Goal: Register for event/course

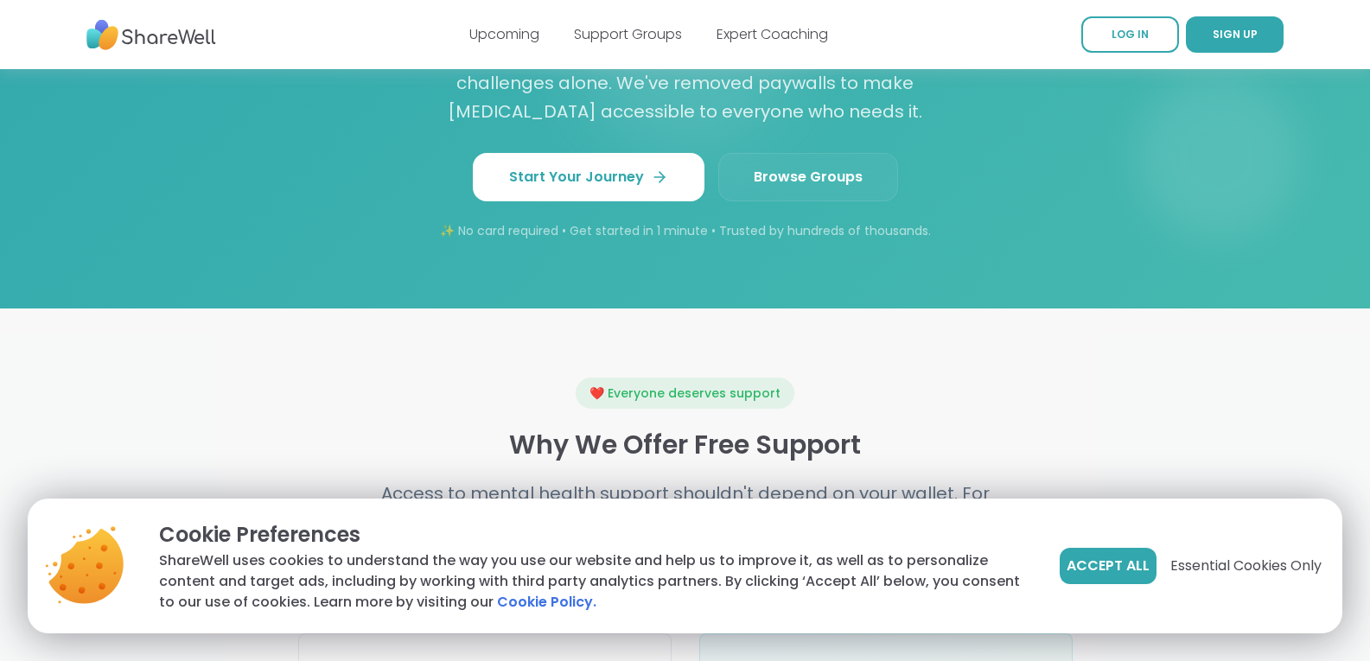
scroll to position [1619, 0]
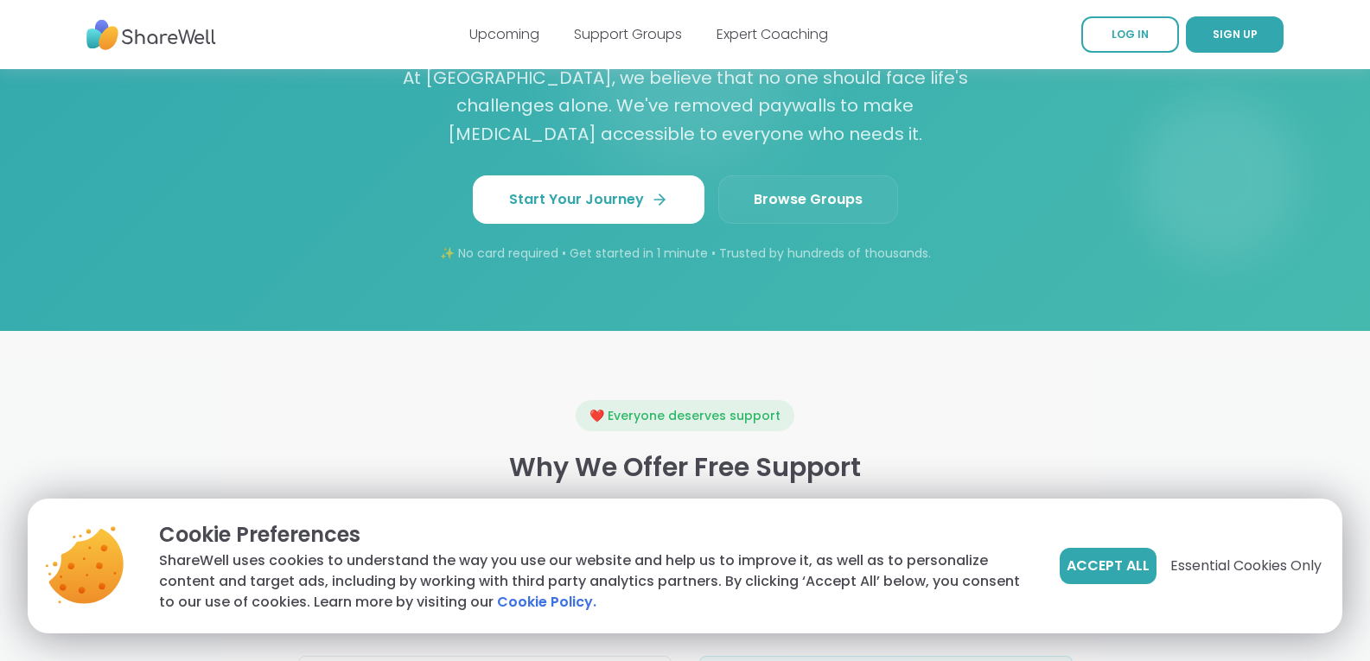
click at [745, 200] on link "Browse Groups" at bounding box center [808, 199] width 180 height 48
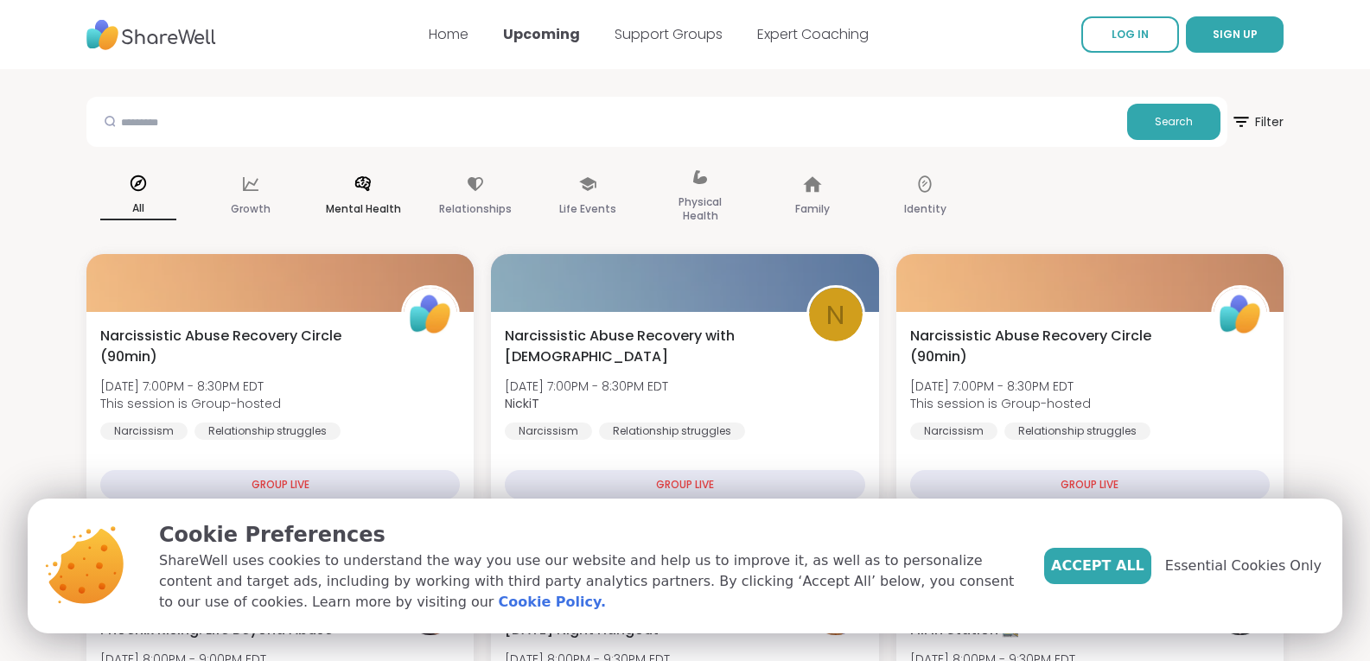
click at [345, 222] on div "Mental Health" at bounding box center [363, 197] width 104 height 86
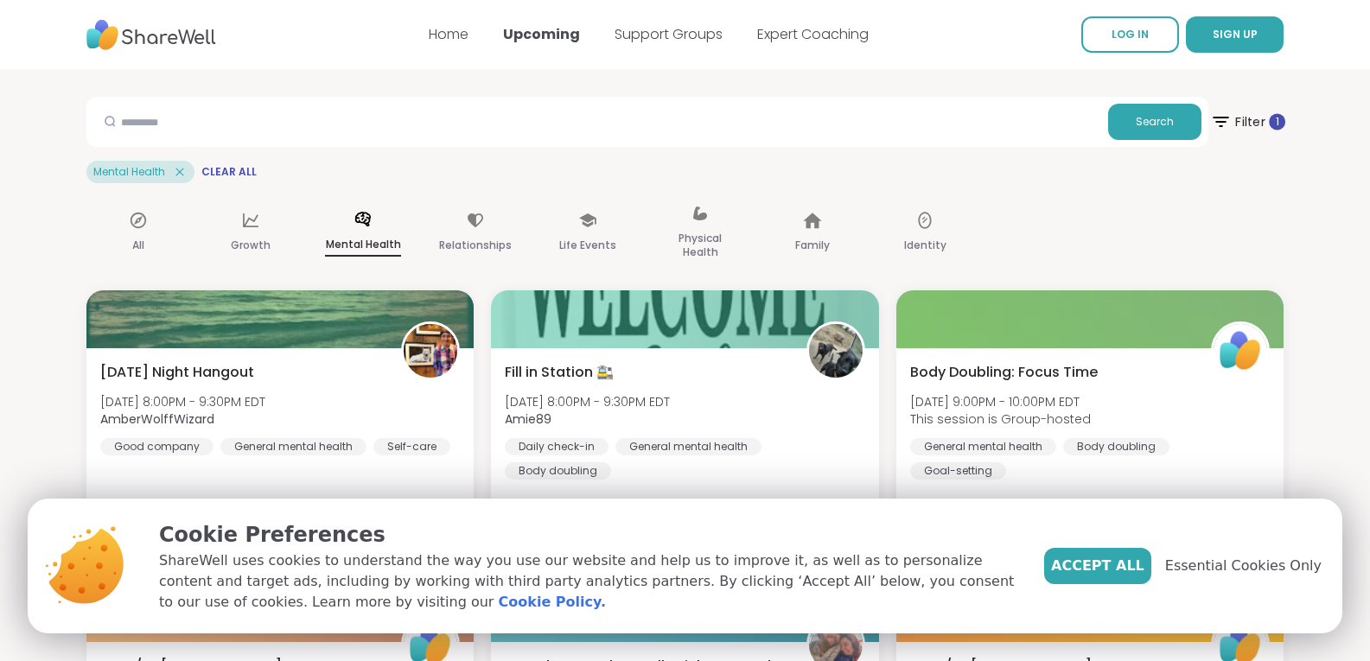
click at [1242, 123] on span "Filter 1" at bounding box center [1247, 121] width 75 height 43
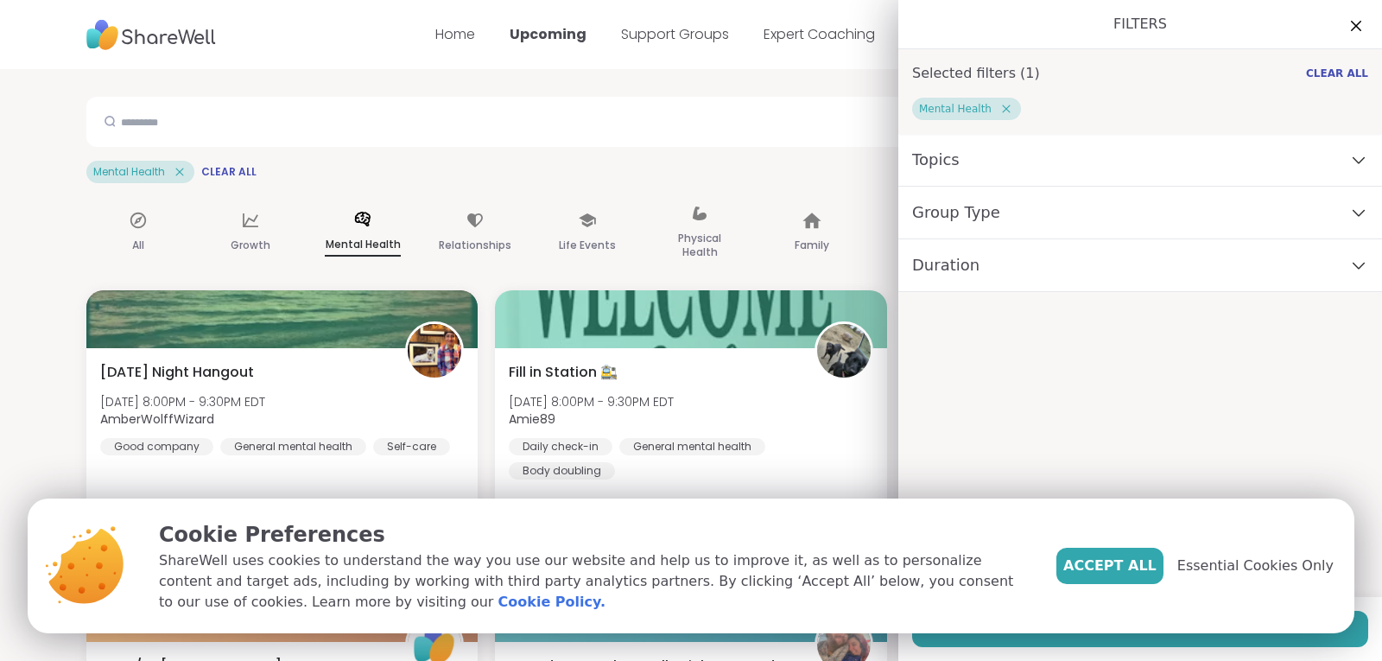
click at [1005, 278] on div "Duration" at bounding box center [1141, 265] width 484 height 53
click at [1014, 230] on div "Group Type" at bounding box center [1141, 213] width 484 height 53
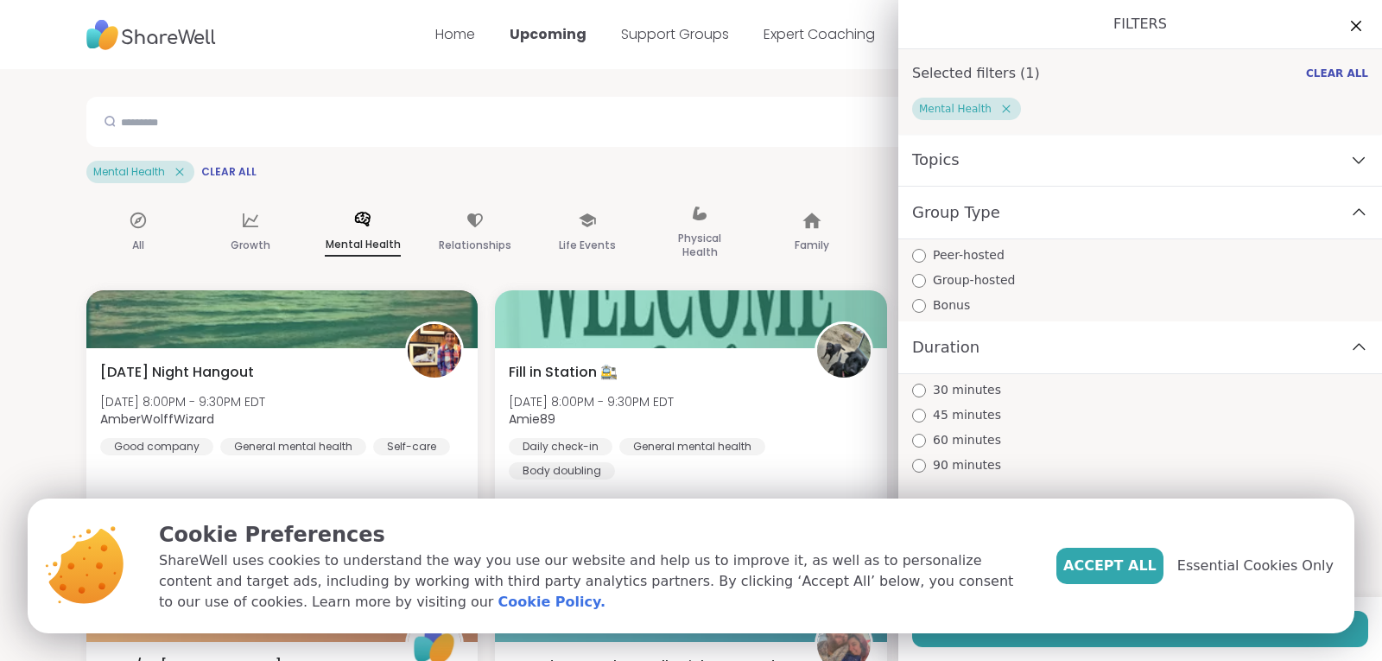
click at [1028, 178] on div "Topics" at bounding box center [1141, 160] width 484 height 53
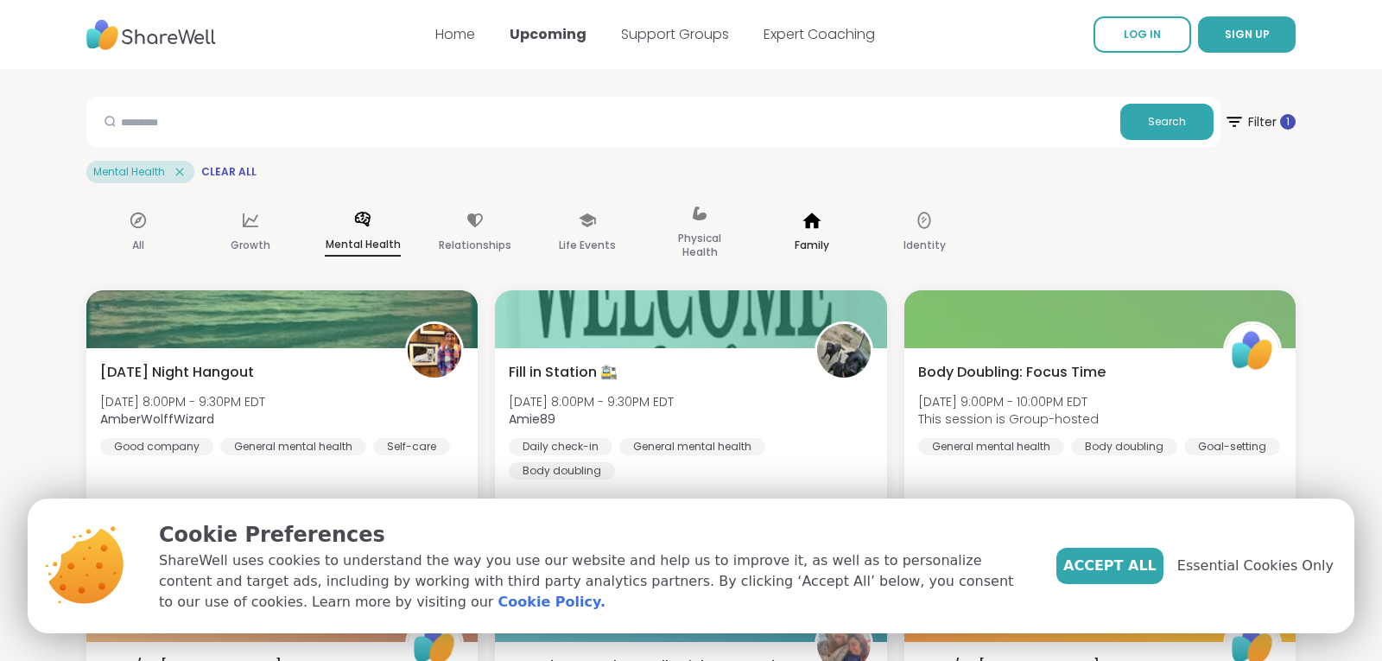
click at [852, 219] on div "Family" at bounding box center [812, 233] width 104 height 86
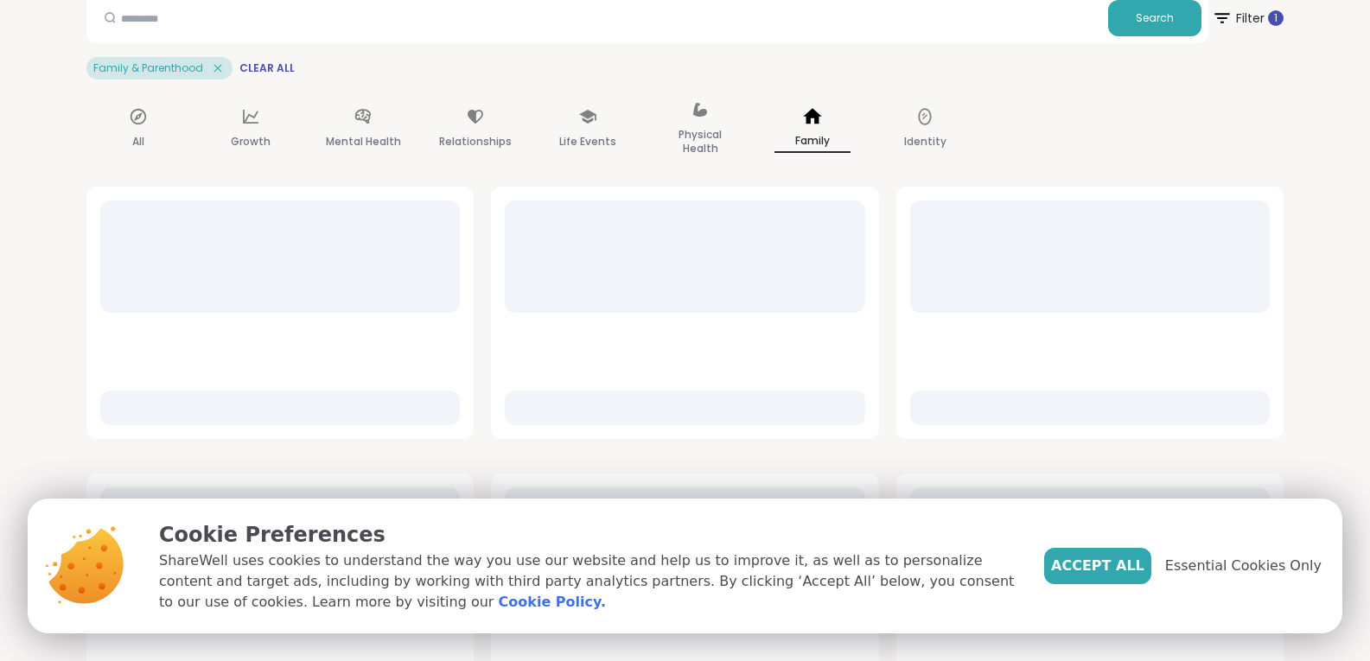
scroll to position [106, 0]
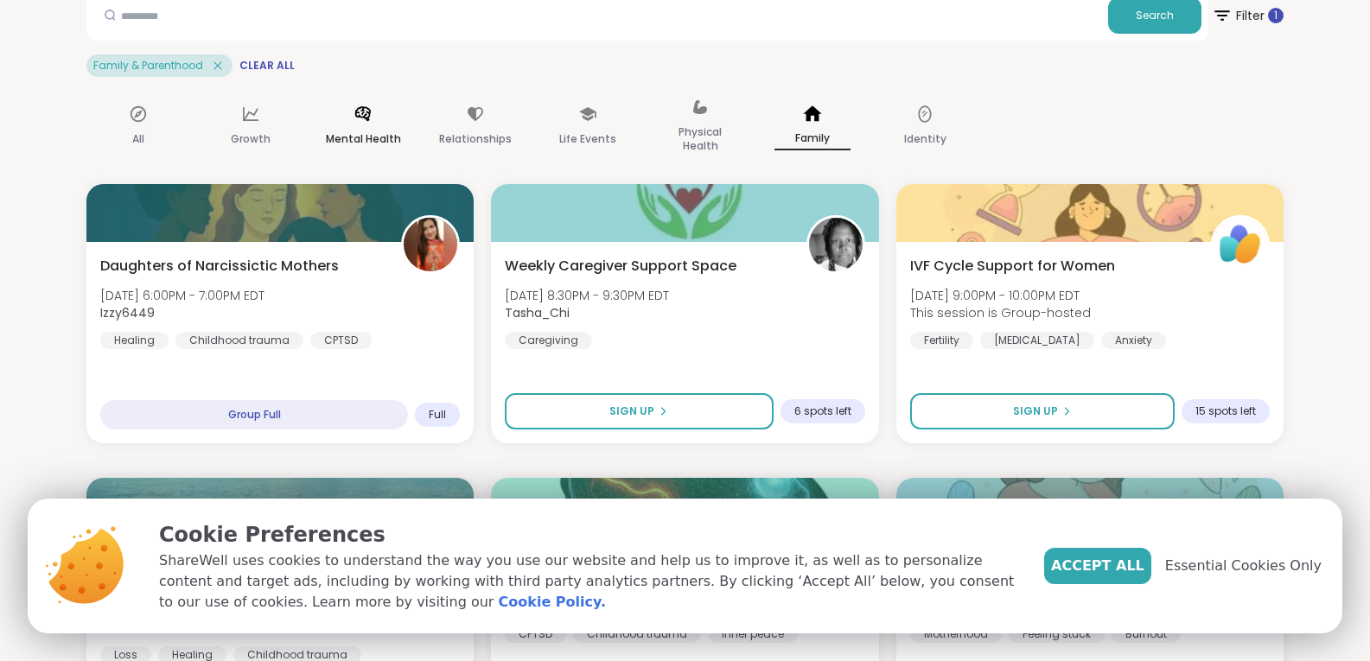
click at [346, 117] on div "Mental Health" at bounding box center [363, 127] width 104 height 86
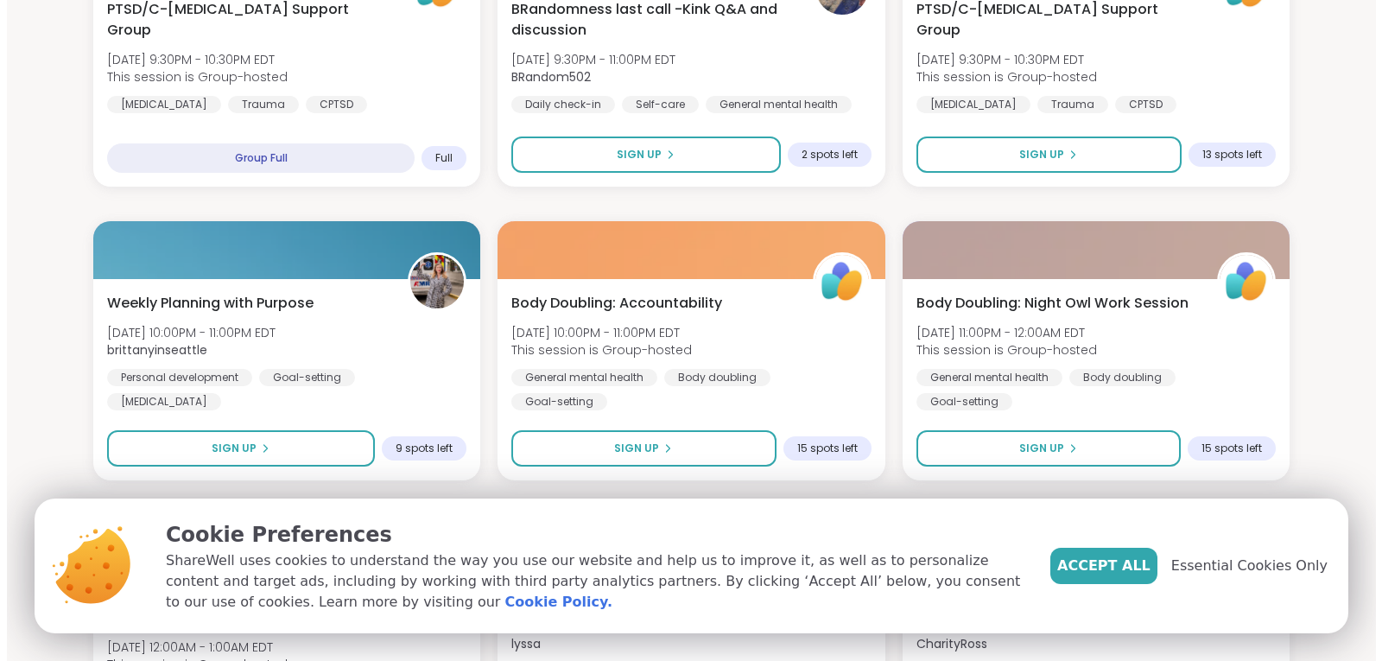
scroll to position [658, 0]
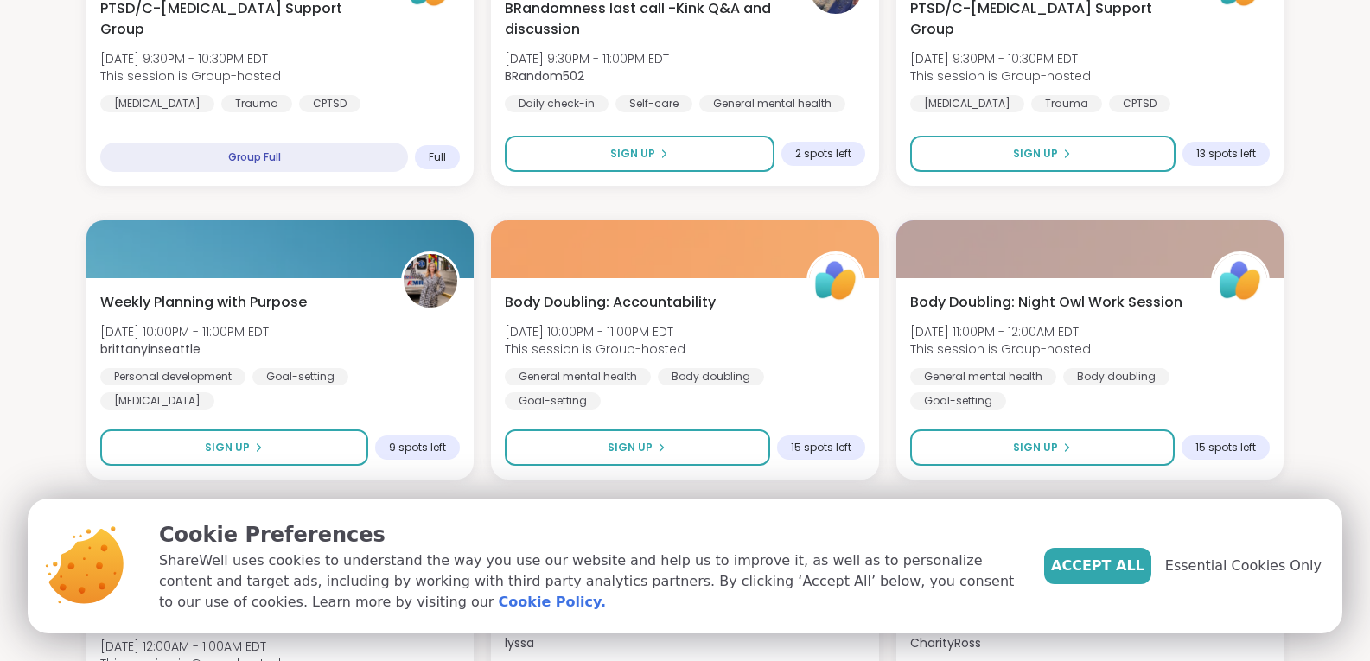
click at [419, 276] on img at bounding box center [431, 281] width 54 height 54
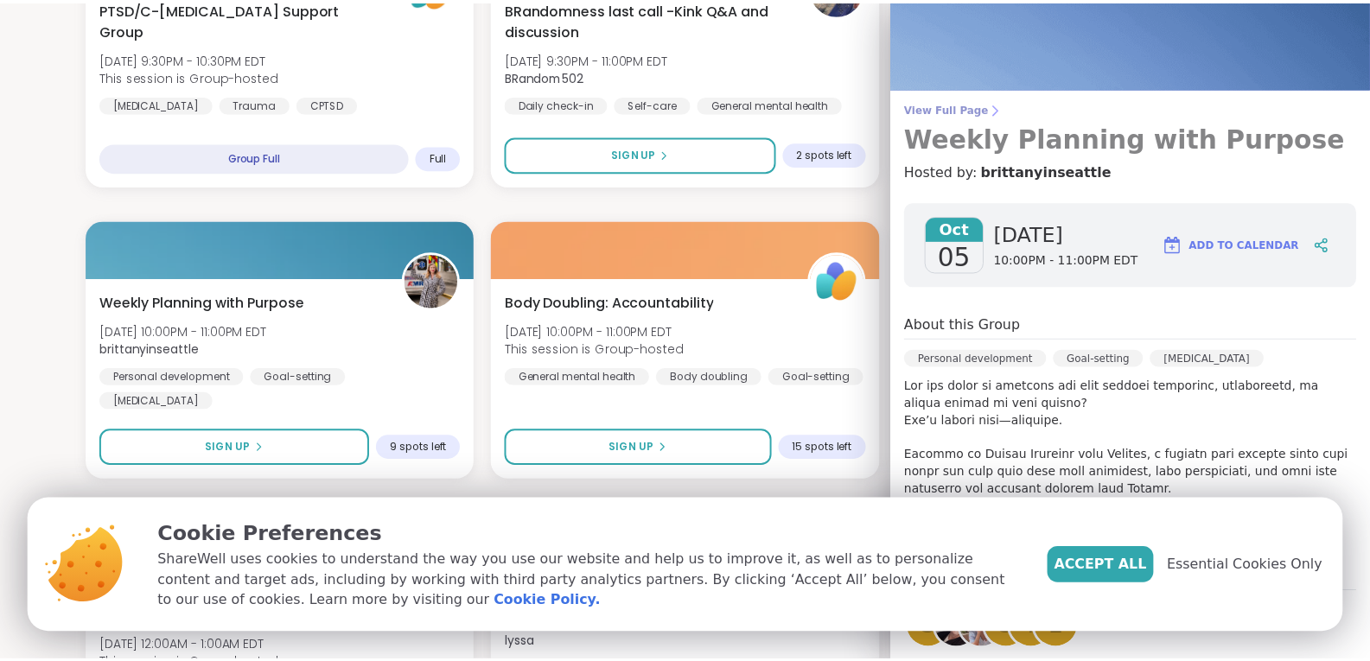
scroll to position [0, 0]
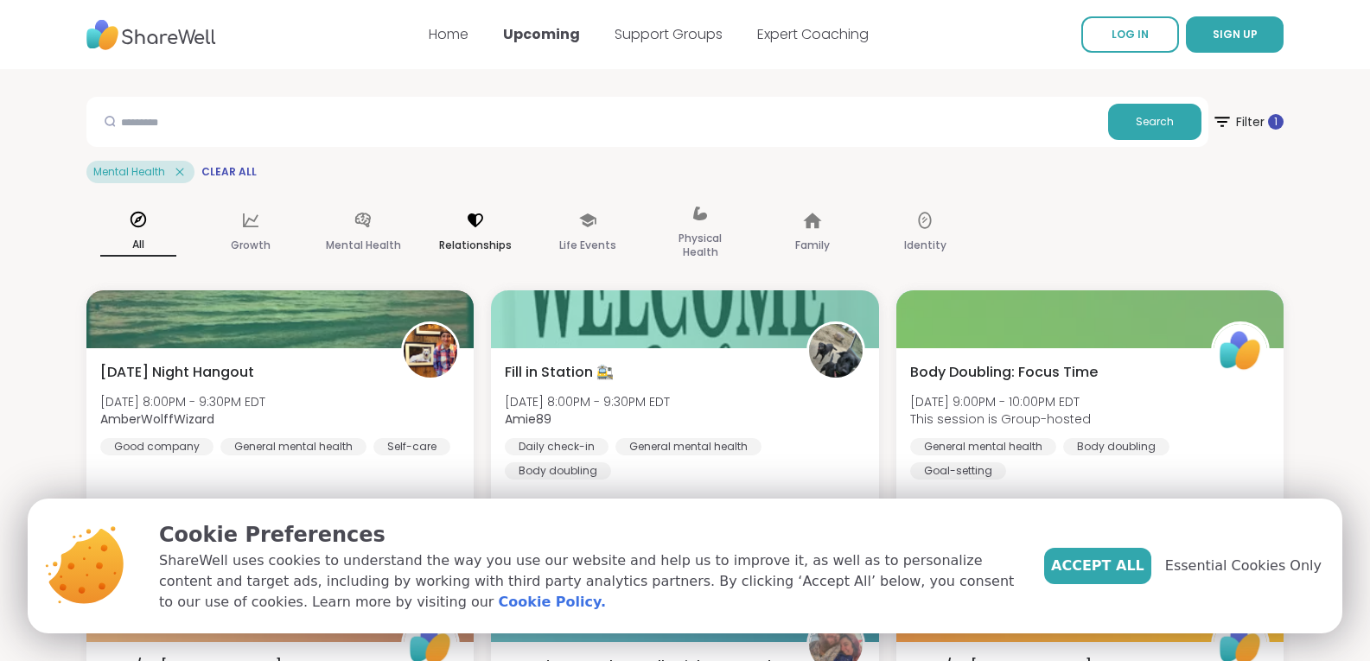
click at [460, 226] on div "Relationships" at bounding box center [475, 233] width 104 height 86
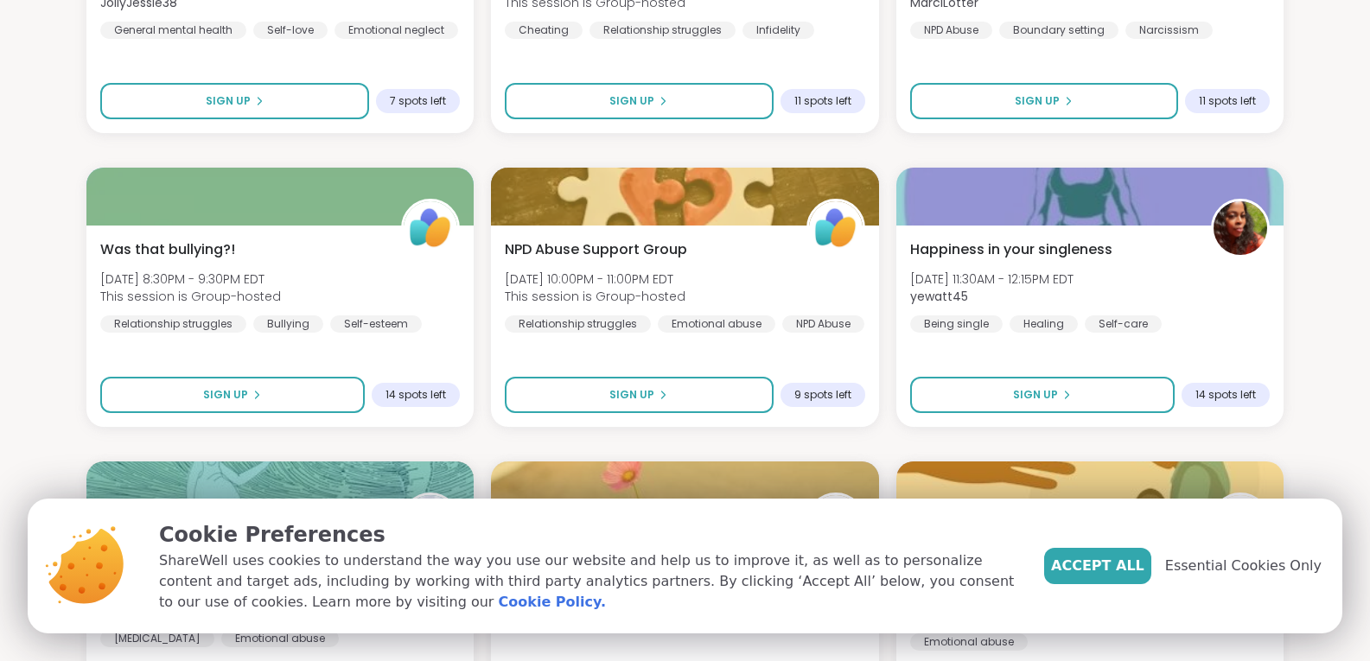
scroll to position [1007, 0]
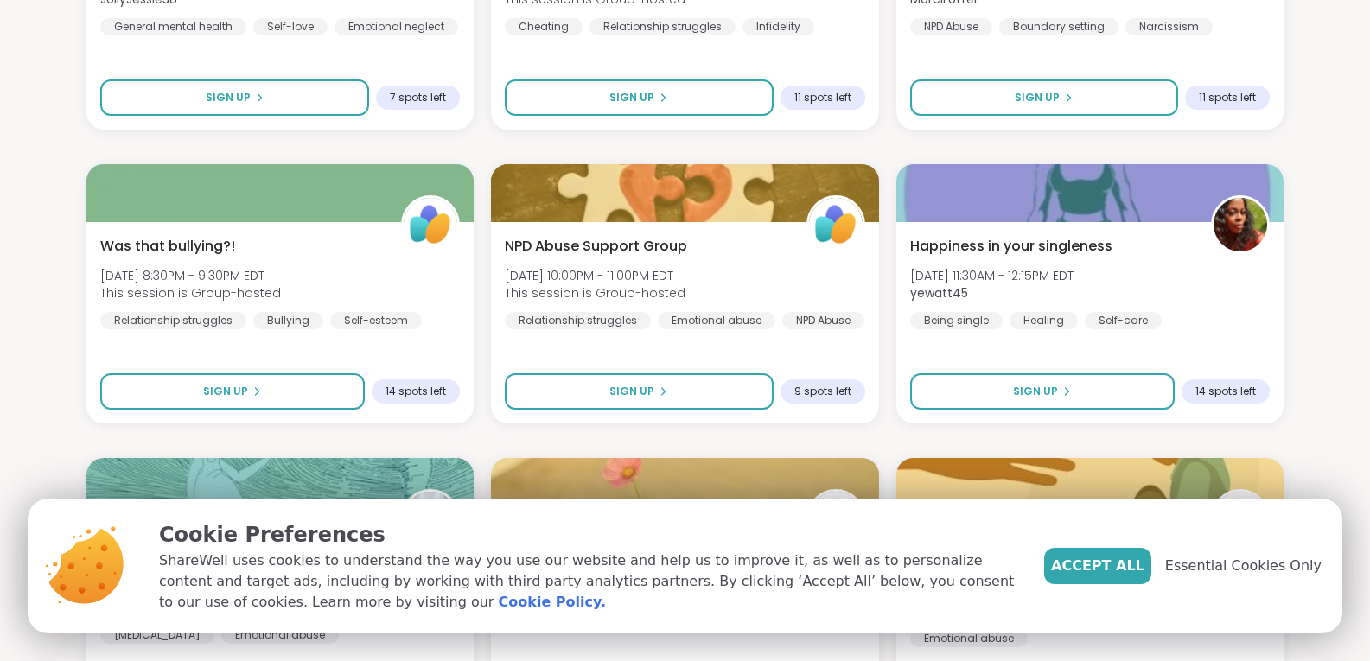
click at [454, 332] on div "Was that bullying?! Mon, Oct 06 | 8:30PM - 9:30PM EDT This session is Group-hos…" at bounding box center [279, 322] width 387 height 201
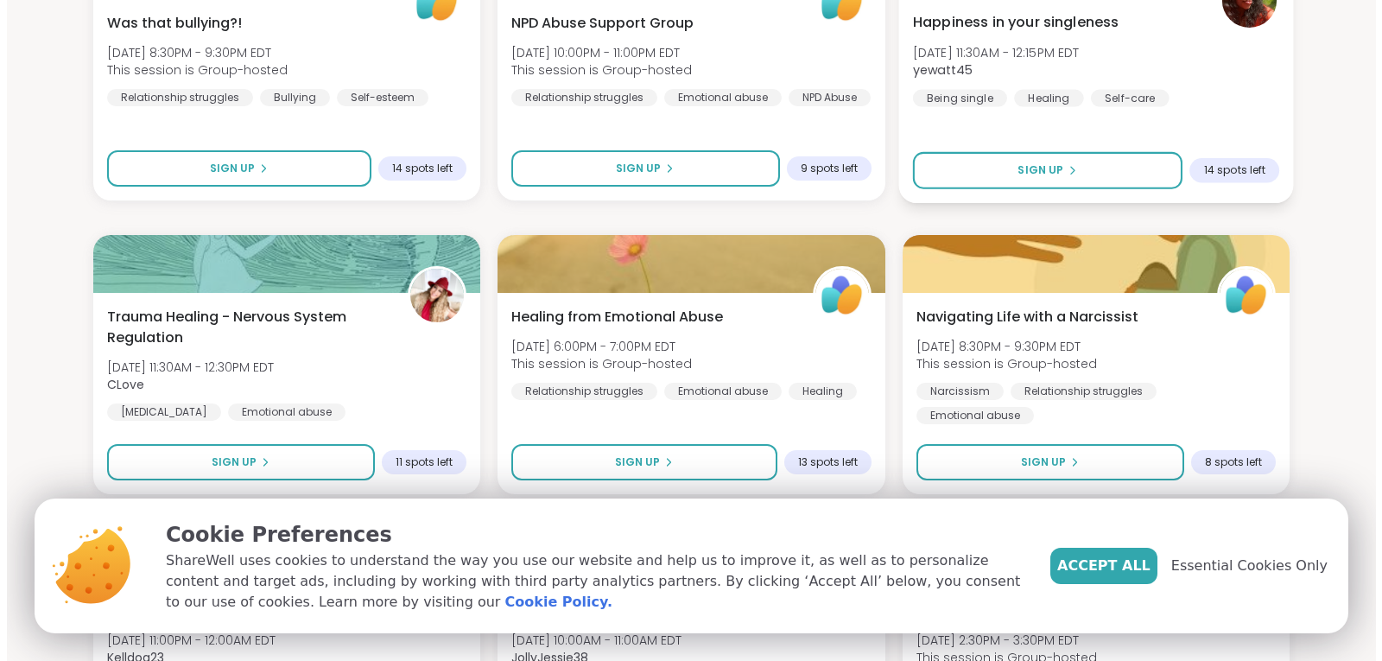
scroll to position [1230, 0]
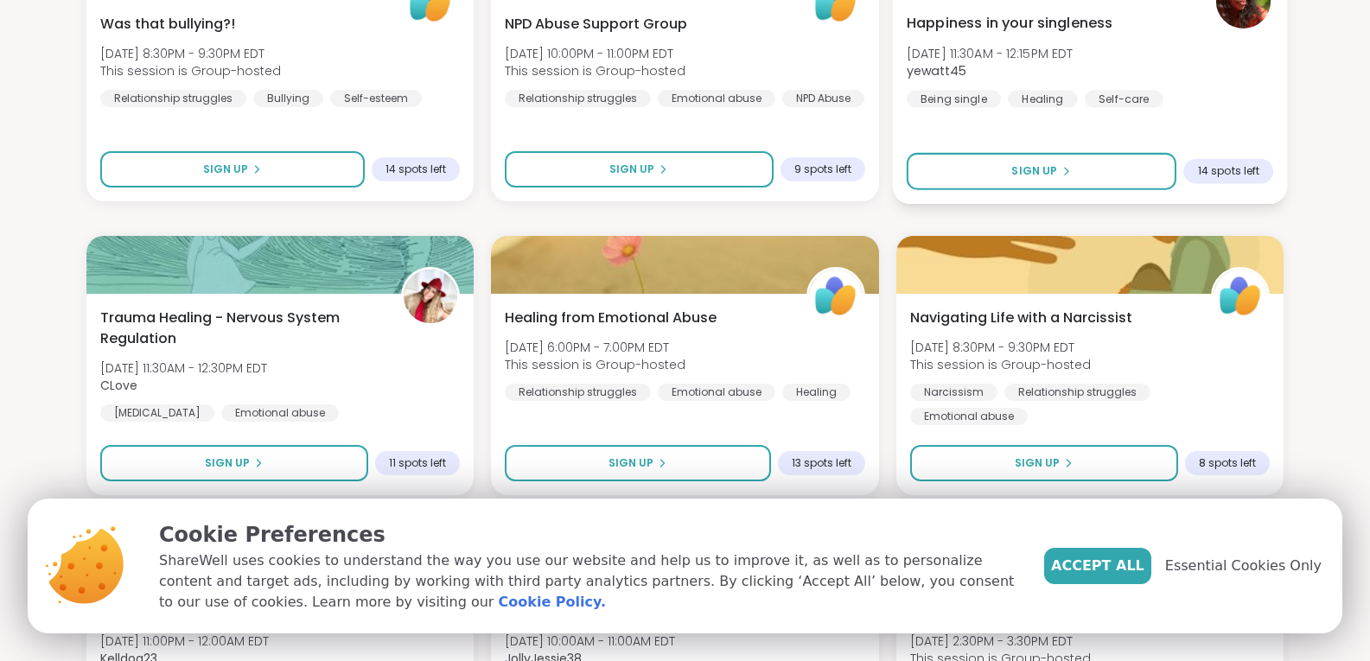
click at [1048, 55] on span "Tue, Oct 07 | 11:30AM - 12:15PM EDT" at bounding box center [989, 52] width 167 height 17
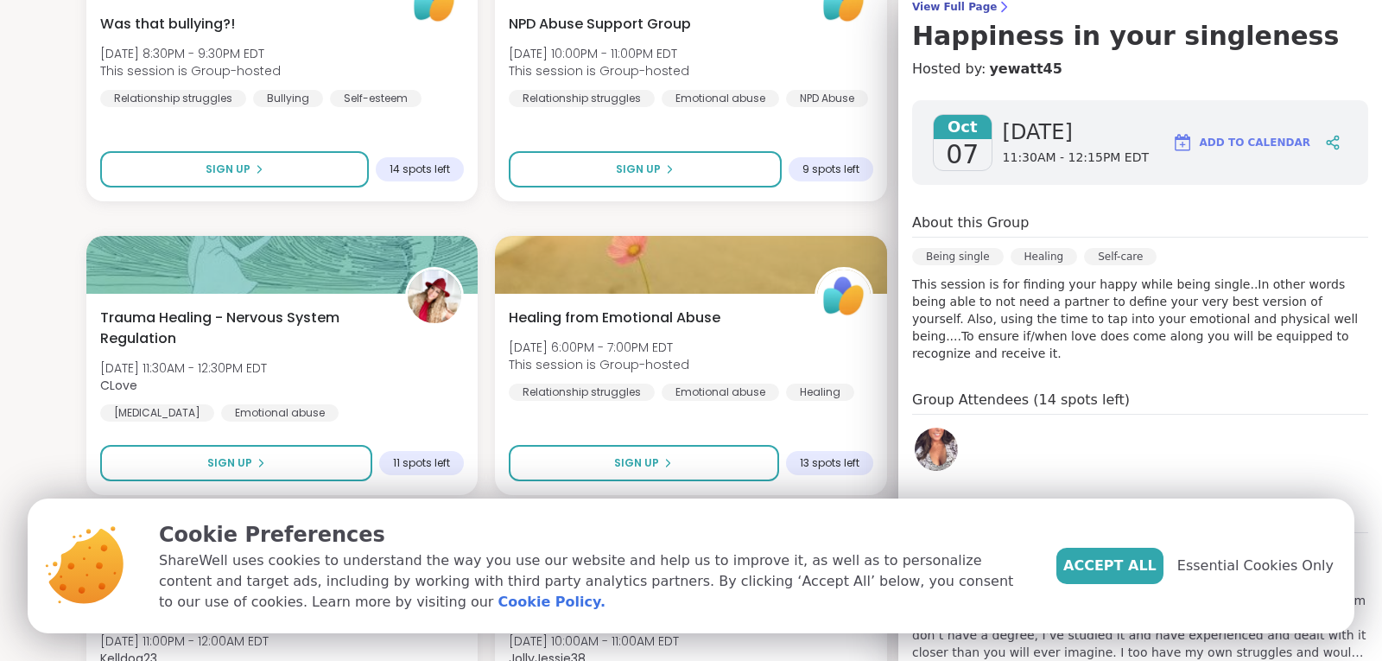
scroll to position [194, 0]
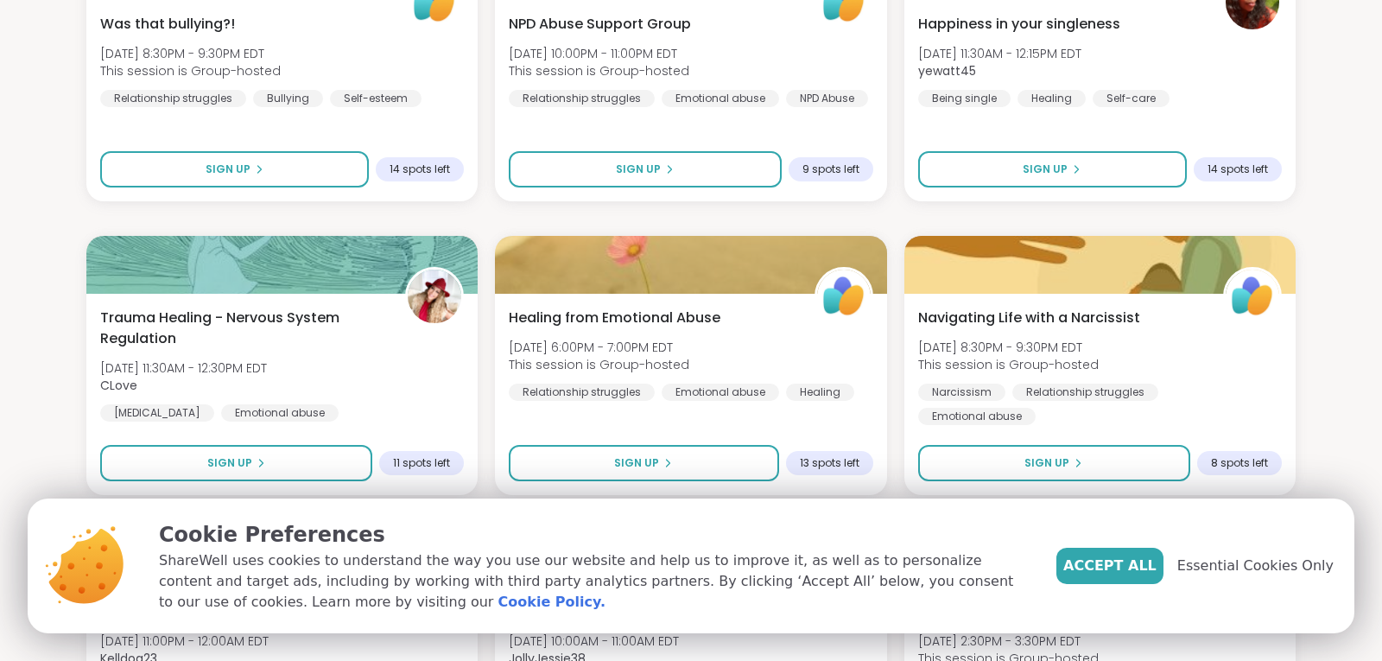
click at [1224, 576] on div "Accept All Essential Cookies Only" at bounding box center [1195, 566] width 277 height 36
click at [1219, 566] on span "Essential Cookies Only" at bounding box center [1243, 566] width 156 height 21
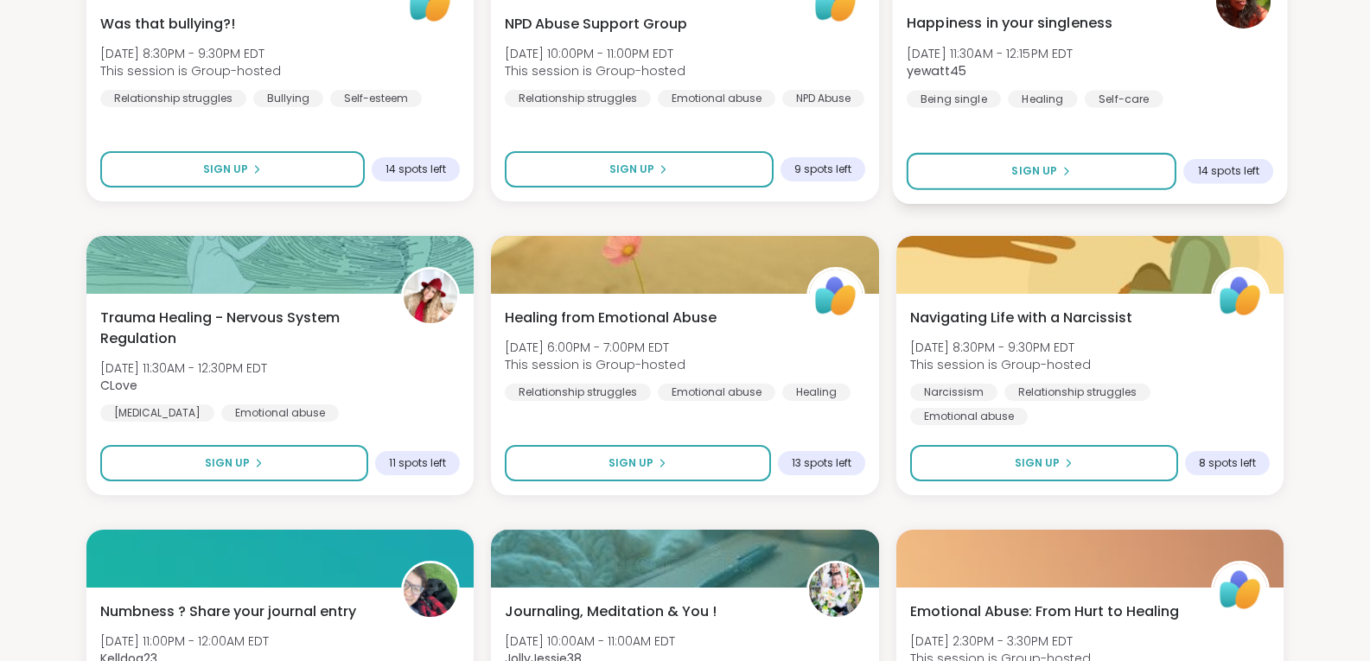
click at [1178, 102] on div "Happiness in your singleness Tue, Oct 07 | 11:30AM - 12:15PM EDT yewatt45 Being…" at bounding box center [1089, 60] width 367 height 95
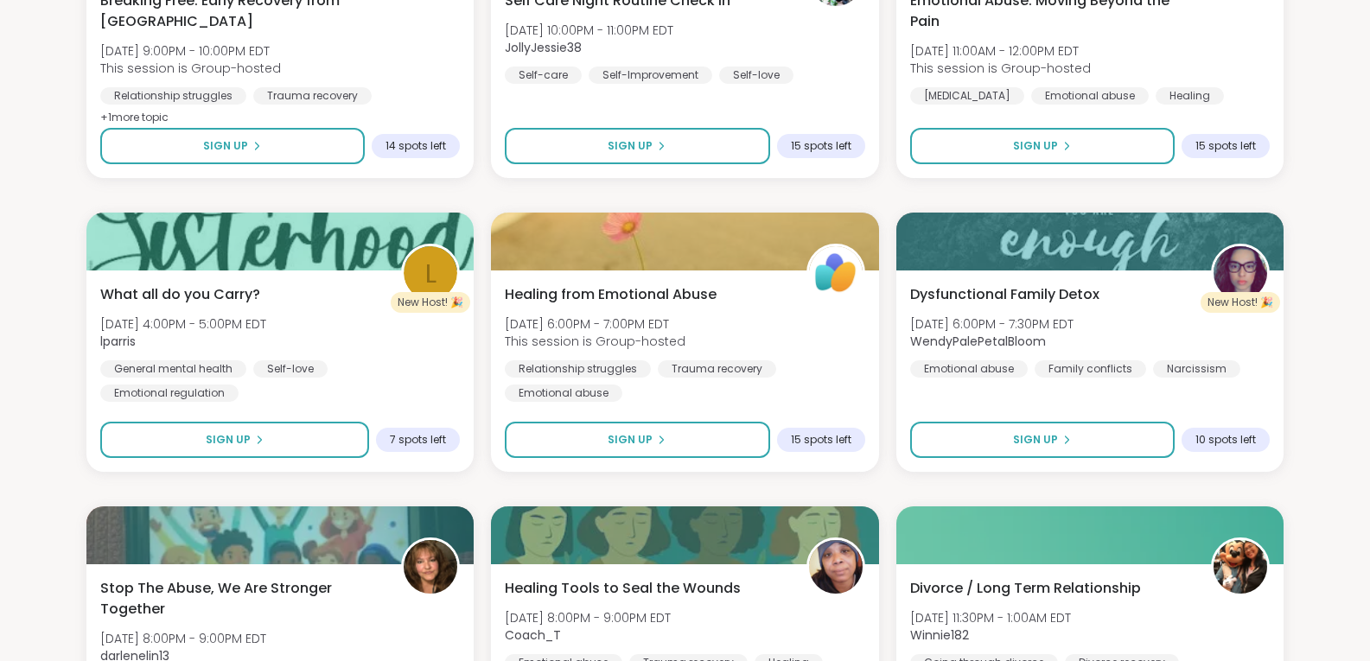
scroll to position [2723, 0]
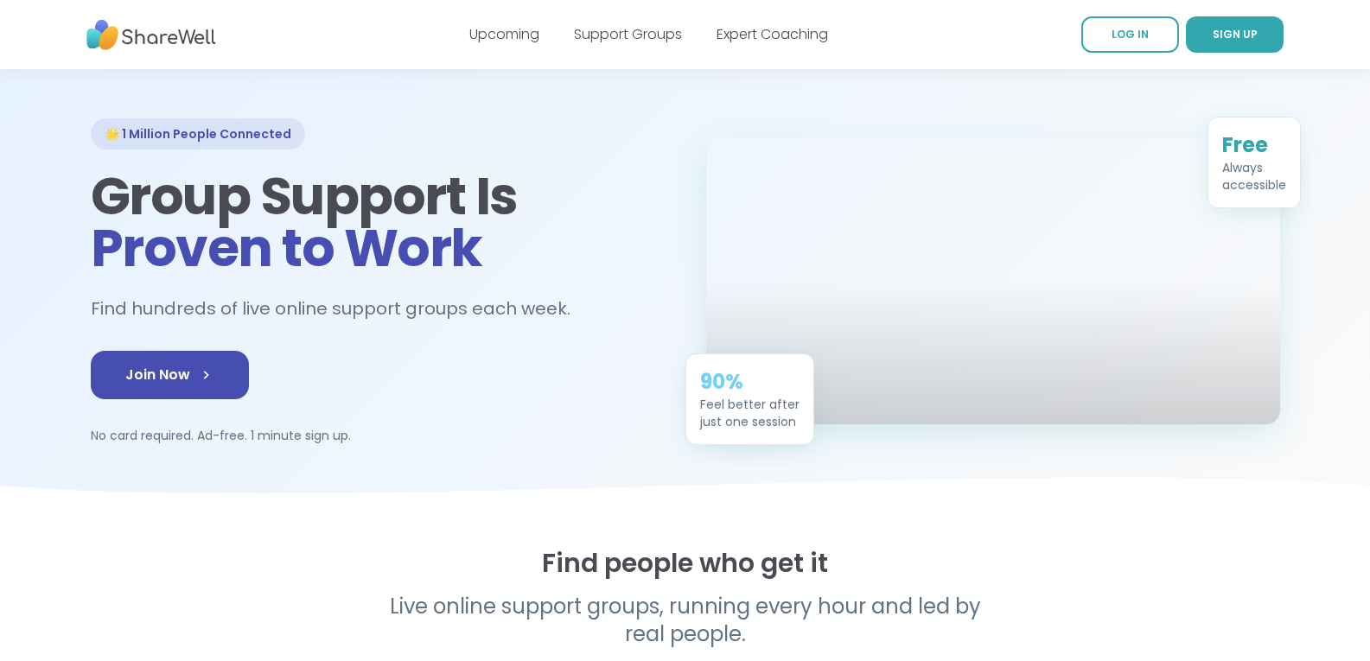
scroll to position [51, 0]
